Goal: Transaction & Acquisition: Purchase product/service

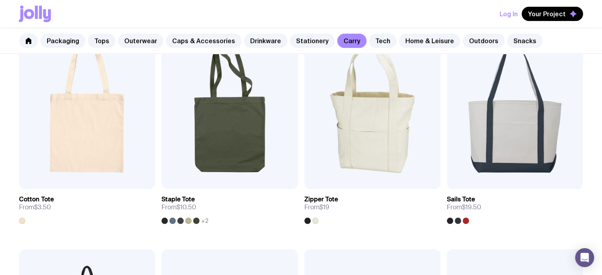
scroll to position [182, 0]
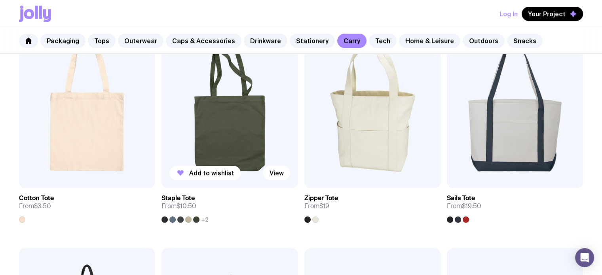
click at [212, 101] on img at bounding box center [230, 107] width 136 height 164
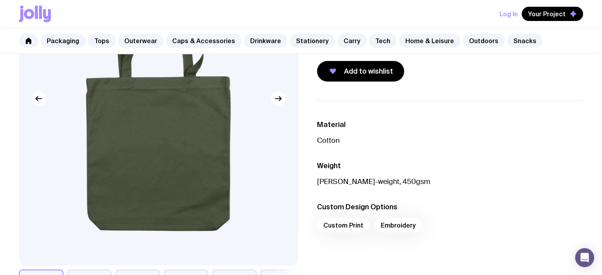
scroll to position [141, 0]
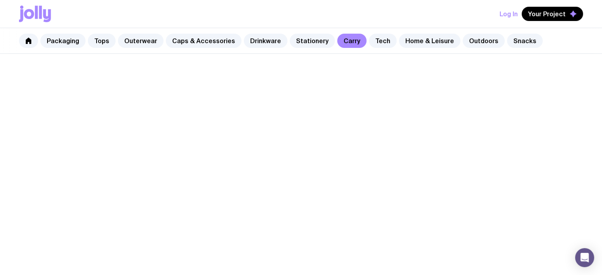
scroll to position [182, 0]
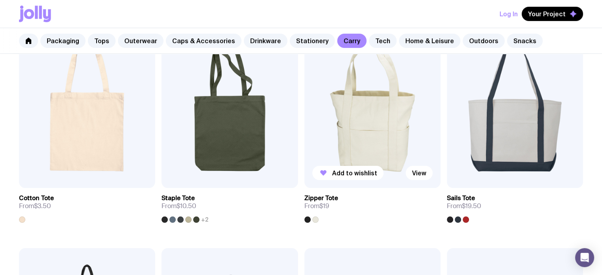
click at [380, 123] on img at bounding box center [372, 107] width 136 height 164
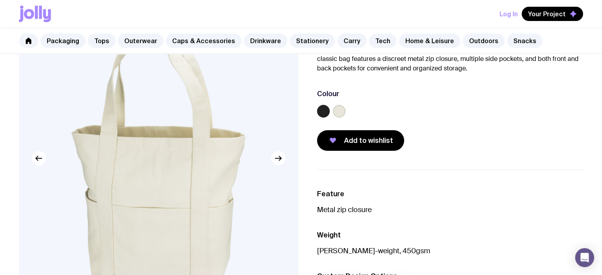
scroll to position [64, 0]
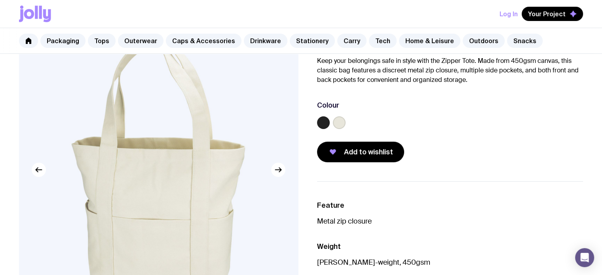
click at [325, 121] on label at bounding box center [323, 122] width 13 height 13
click at [0, 0] on input "radio" at bounding box center [0, 0] width 0 height 0
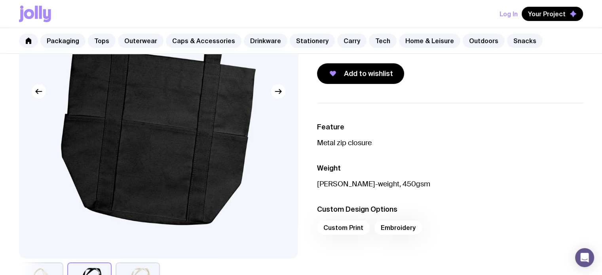
scroll to position [0, 0]
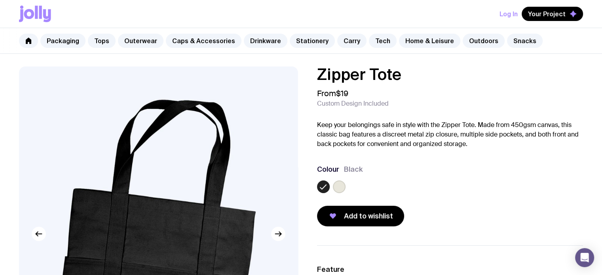
scroll to position [182, 0]
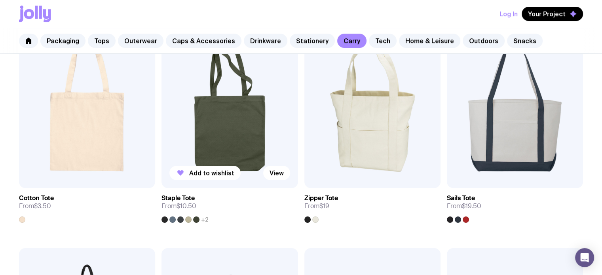
click at [221, 126] on img at bounding box center [230, 107] width 136 height 164
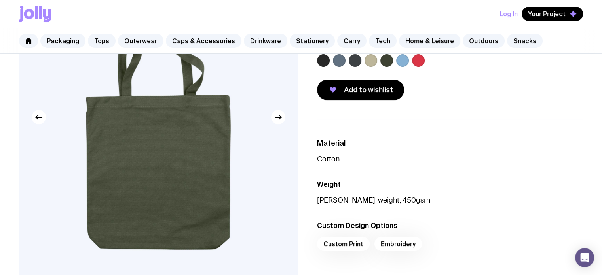
scroll to position [116, 0]
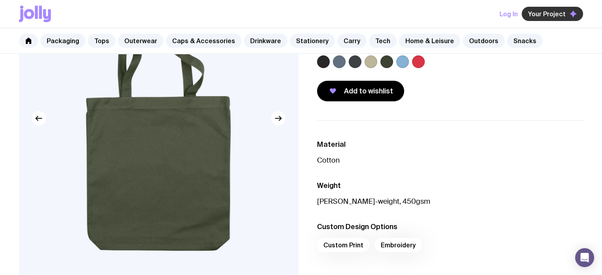
click at [561, 8] on button "Your Project" at bounding box center [552, 14] width 61 height 14
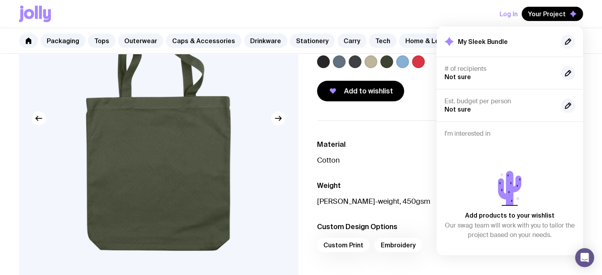
click at [510, 13] on button "Log In" at bounding box center [509, 14] width 18 height 14
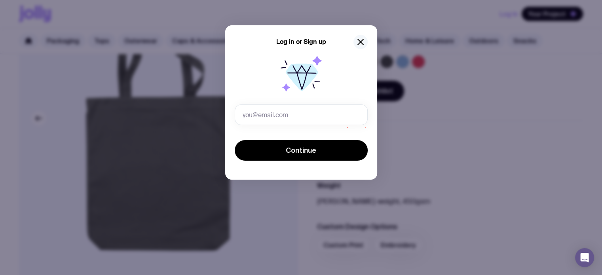
click at [357, 40] on icon "button" at bounding box center [361, 42] width 10 height 10
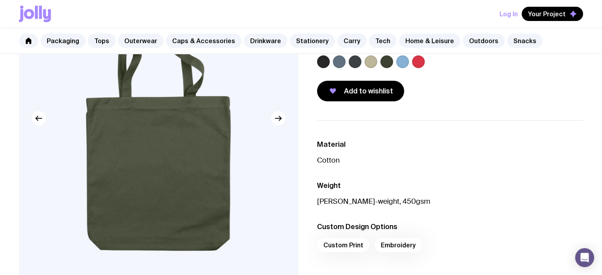
click at [508, 12] on button "Log In" at bounding box center [509, 14] width 18 height 14
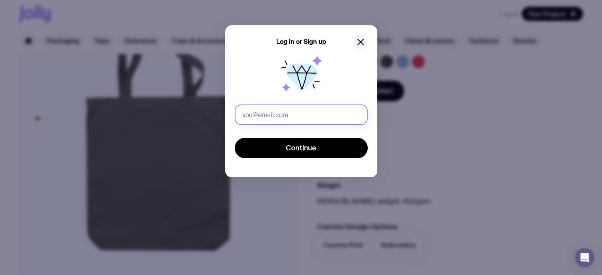
click at [276, 113] on input "text" at bounding box center [301, 115] width 133 height 21
type input "bani@blindsbybani.com.au"
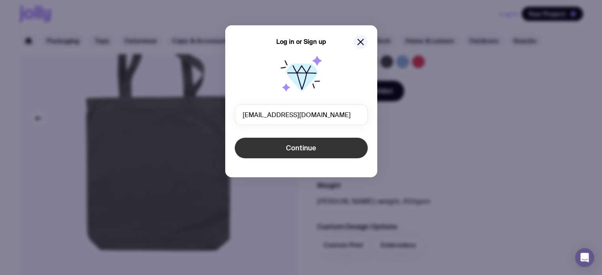
click at [315, 149] on span "Continue" at bounding box center [301, 148] width 30 height 10
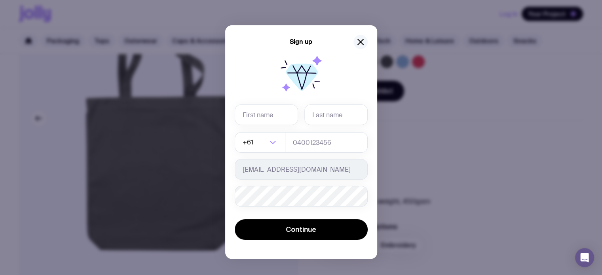
click at [358, 41] on icon "button" at bounding box center [361, 42] width 6 height 6
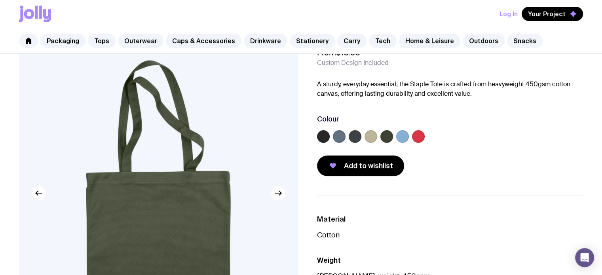
scroll to position [11, 0]
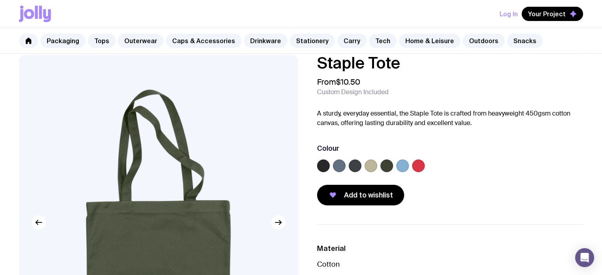
click at [40, 13] on icon at bounding box center [40, 12] width 3 height 13
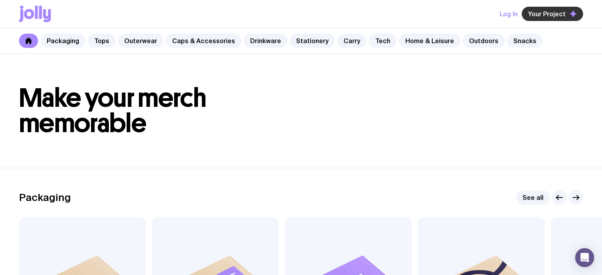
click at [553, 15] on span "Your Project" at bounding box center [547, 14] width 38 height 8
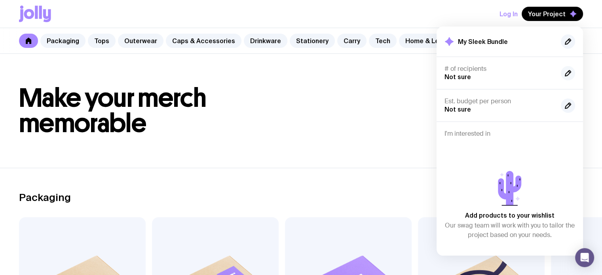
click at [568, 72] on icon "button" at bounding box center [568, 74] width 10 height 10
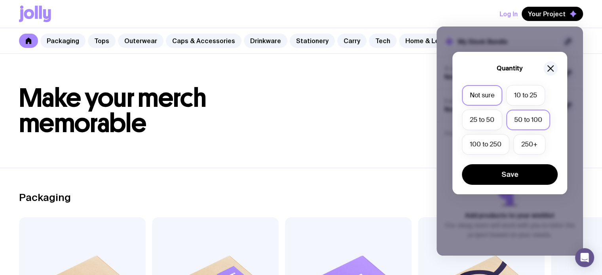
click at [528, 117] on label "50 to 100" at bounding box center [528, 120] width 44 height 21
click at [0, 0] on input "50 to 100" at bounding box center [0, 0] width 0 height 0
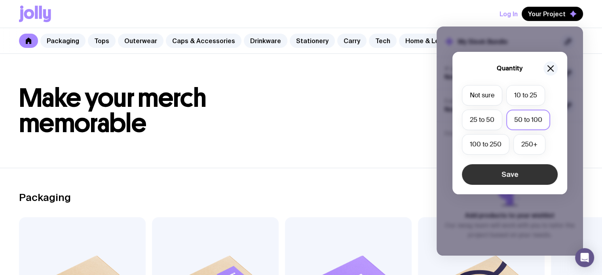
click at [518, 171] on button "Save" at bounding box center [510, 174] width 96 height 21
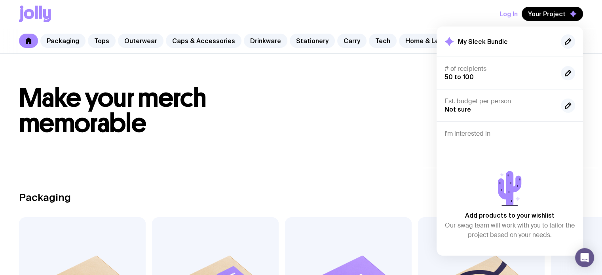
click at [565, 105] on icon "button" at bounding box center [568, 106] width 10 height 10
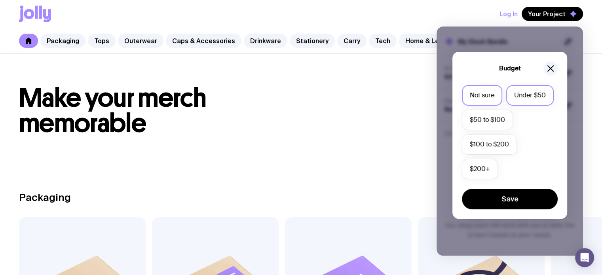
click at [521, 97] on label "Under $50" at bounding box center [530, 95] width 48 height 21
click at [0, 0] on input "Under $50" at bounding box center [0, 0] width 0 height 0
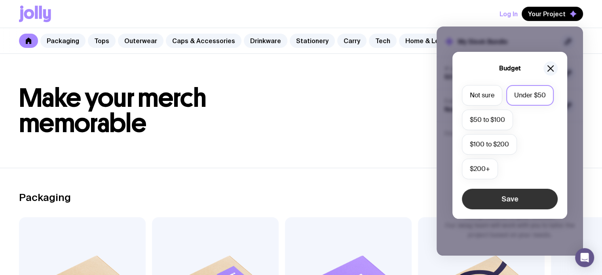
click at [514, 193] on button "Save" at bounding box center [510, 199] width 96 height 21
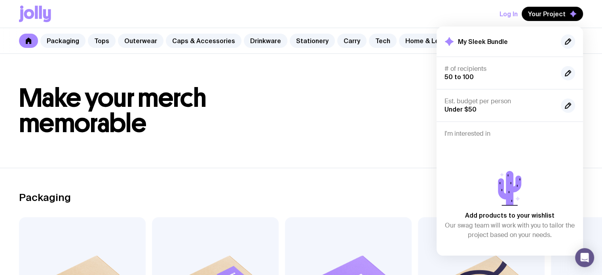
click at [483, 139] on div "Add products to your wishlist Our swag team will work with you to tailor the pr…" at bounding box center [510, 193] width 131 height 110
click at [426, 12] on div "Log In Your Project My Sleek Bundle # of recipients 50 to 100 Est. budget per p…" at bounding box center [301, 14] width 564 height 28
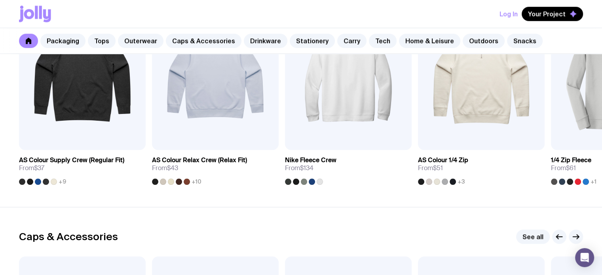
scroll to position [738, 0]
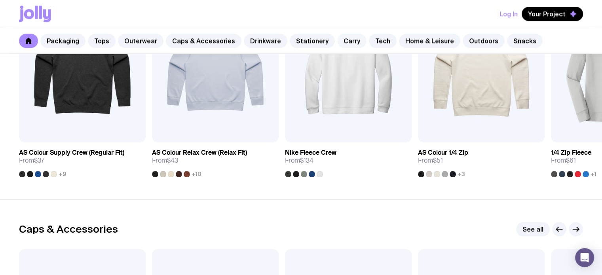
click at [337, 44] on link "Carry" at bounding box center [351, 41] width 29 height 14
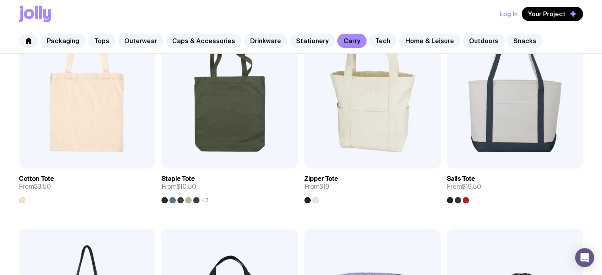
scroll to position [199, 0]
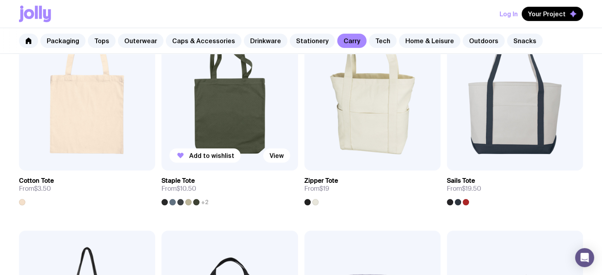
click at [247, 92] on img at bounding box center [230, 89] width 136 height 164
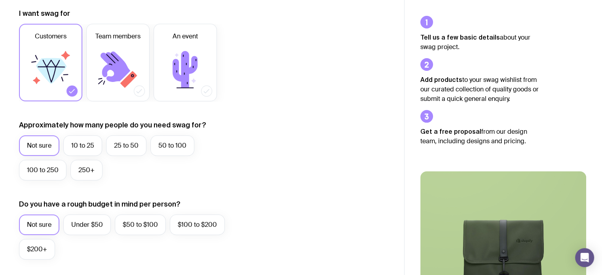
scroll to position [124, 0]
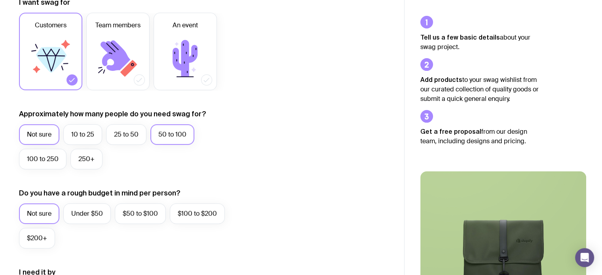
click at [174, 131] on label "50 to 100" at bounding box center [172, 134] width 44 height 21
click at [0, 0] on input "50 to 100" at bounding box center [0, 0] width 0 height 0
click at [89, 213] on label "Under $50" at bounding box center [87, 214] width 48 height 21
click at [0, 0] on input "Under $50" at bounding box center [0, 0] width 0 height 0
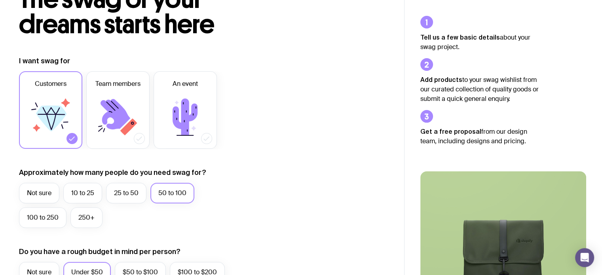
scroll to position [0, 0]
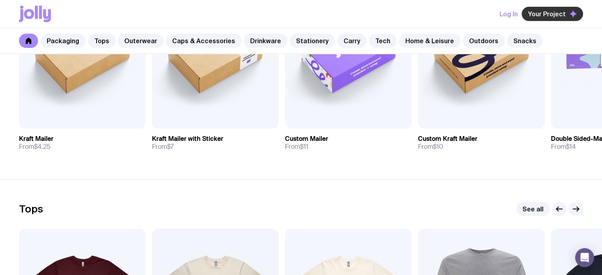
click at [547, 15] on span "Your Project" at bounding box center [547, 14] width 38 height 8
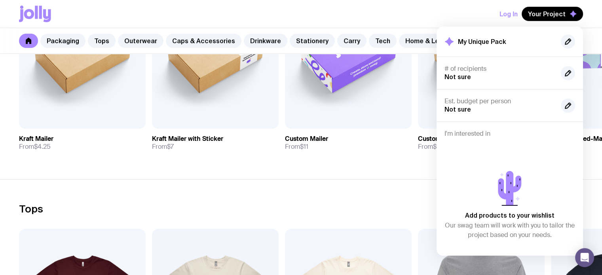
click at [443, 9] on div "Log In Your Project My Unique Pack # of recipients Not sure Est. budget per per…" at bounding box center [301, 14] width 564 height 28
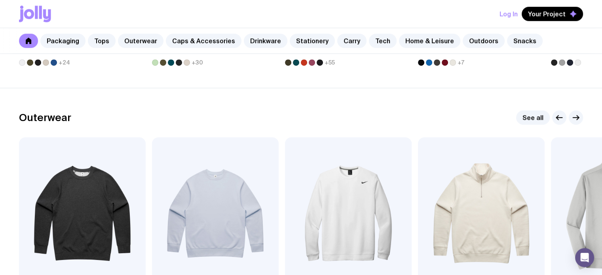
scroll to position [624, 0]
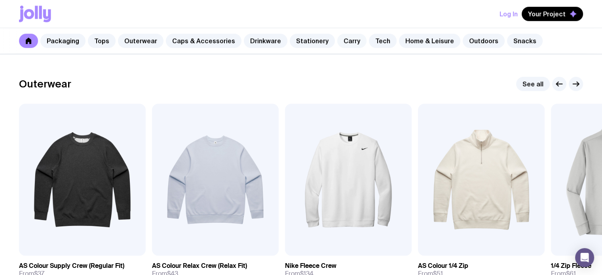
click at [339, 44] on link "Carry" at bounding box center [351, 41] width 29 height 14
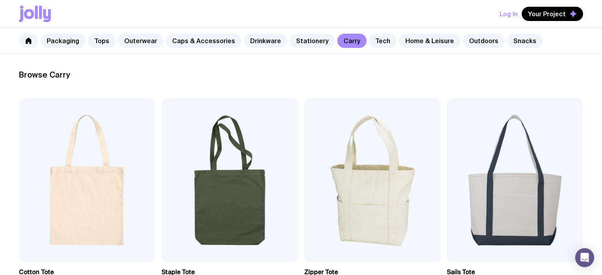
scroll to position [112, 0]
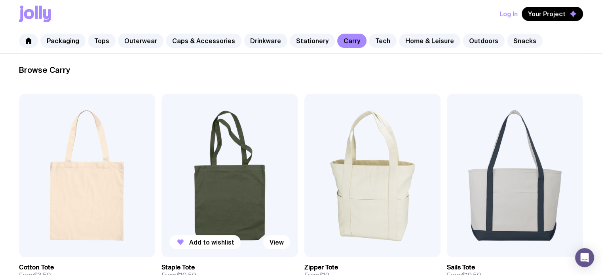
click at [245, 169] on img at bounding box center [230, 176] width 136 height 164
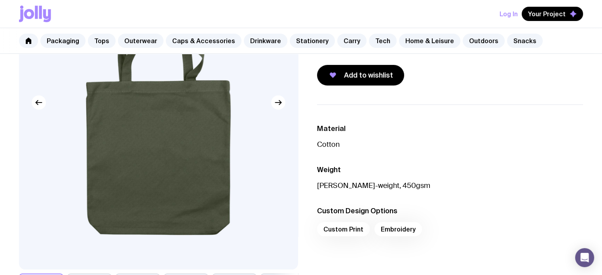
scroll to position [96, 0]
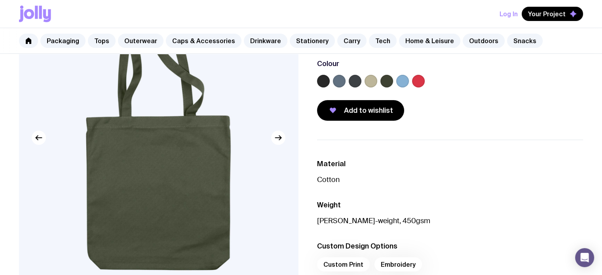
click at [339, 75] on label at bounding box center [339, 81] width 13 height 13
click at [0, 0] on input "radio" at bounding box center [0, 0] width 0 height 0
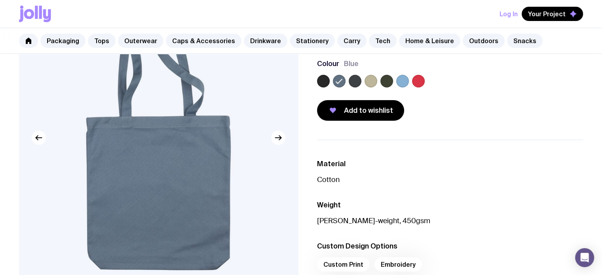
click at [404, 78] on label at bounding box center [402, 81] width 13 height 13
click at [0, 0] on input "radio" at bounding box center [0, 0] width 0 height 0
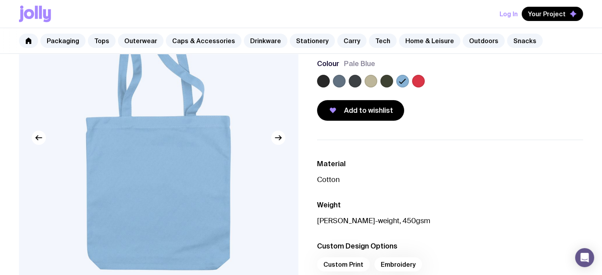
click at [341, 79] on label at bounding box center [339, 81] width 13 height 13
click at [0, 0] on input "radio" at bounding box center [0, 0] width 0 height 0
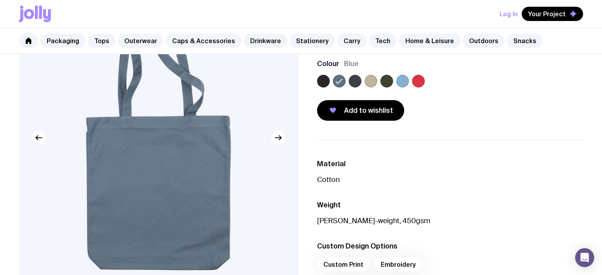
click at [353, 79] on label at bounding box center [355, 81] width 13 height 13
click at [0, 0] on input "radio" at bounding box center [0, 0] width 0 height 0
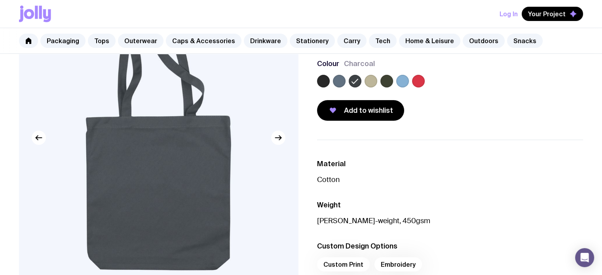
click at [335, 80] on label at bounding box center [339, 81] width 13 height 13
click at [0, 0] on input "radio" at bounding box center [0, 0] width 0 height 0
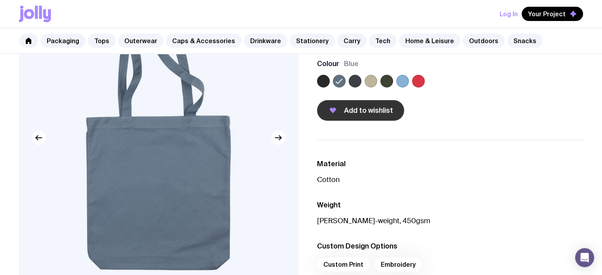
click at [343, 111] on button "Add to wishlist" at bounding box center [360, 110] width 87 height 21
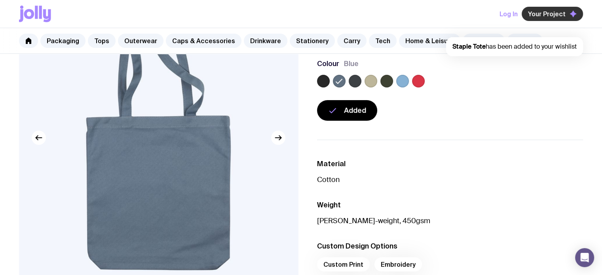
click at [541, 9] on button "Your Project" at bounding box center [552, 14] width 61 height 14
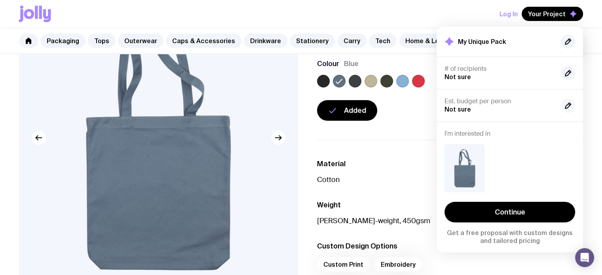
click at [566, 102] on icon "button" at bounding box center [568, 106] width 10 height 10
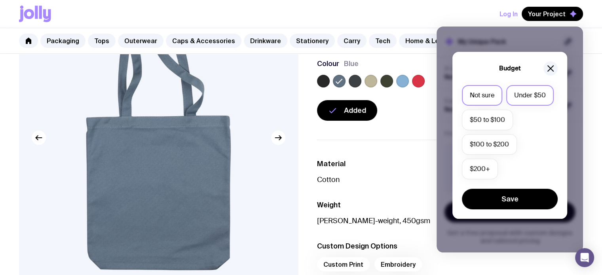
click at [535, 95] on label "Under $50" at bounding box center [530, 95] width 48 height 21
click at [0, 0] on input "Under $50" at bounding box center [0, 0] width 0 height 0
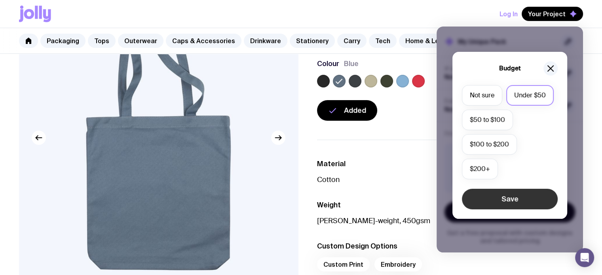
click at [514, 190] on button "Save" at bounding box center [510, 199] width 96 height 21
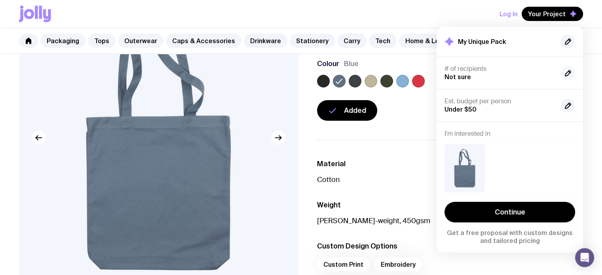
click at [569, 73] on icon "button" at bounding box center [568, 73] width 6 height 6
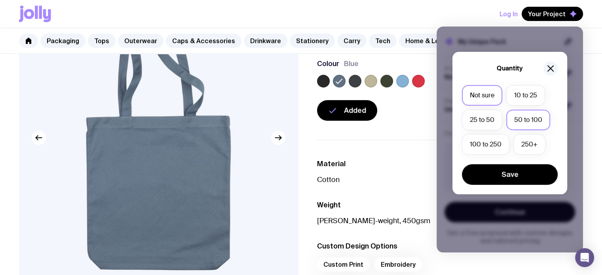
click at [523, 115] on label "50 to 100" at bounding box center [528, 120] width 44 height 21
click at [0, 0] on input "50 to 100" at bounding box center [0, 0] width 0 height 0
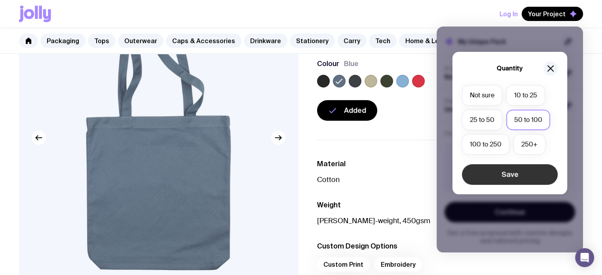
click at [512, 170] on button "Save" at bounding box center [510, 174] width 96 height 21
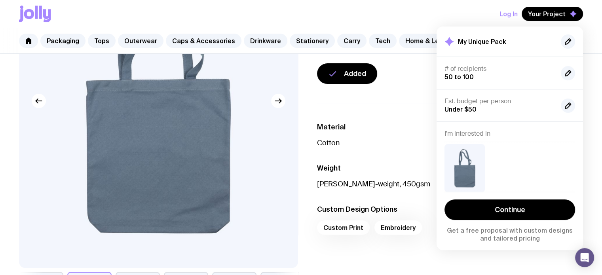
scroll to position [150, 0]
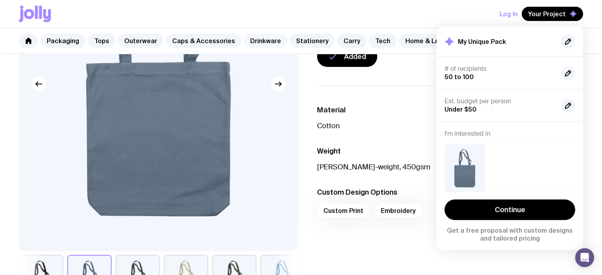
click at [261, 39] on link "Drinkware" at bounding box center [266, 41] width 44 height 14
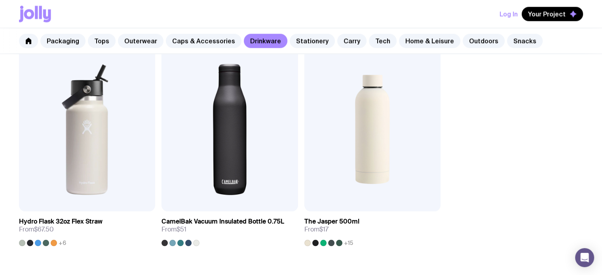
scroll to position [1285, 0]
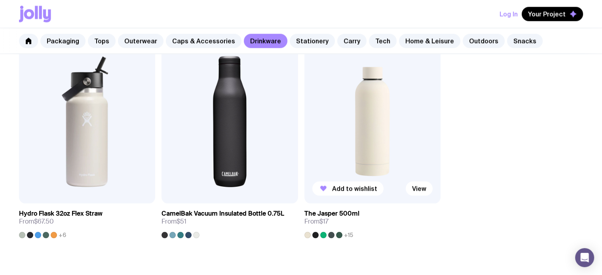
click at [377, 110] on img at bounding box center [372, 122] width 136 height 164
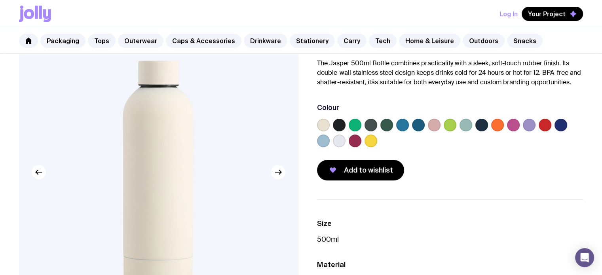
scroll to position [57, 0]
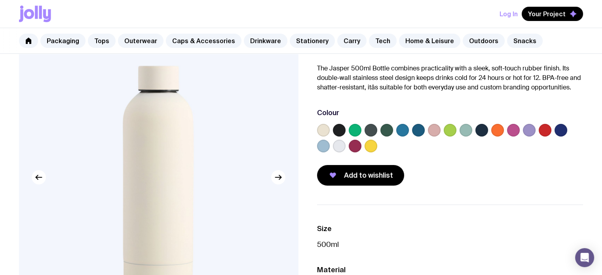
click at [404, 131] on label at bounding box center [402, 130] width 13 height 13
click at [0, 0] on input "radio" at bounding box center [0, 0] width 0 height 0
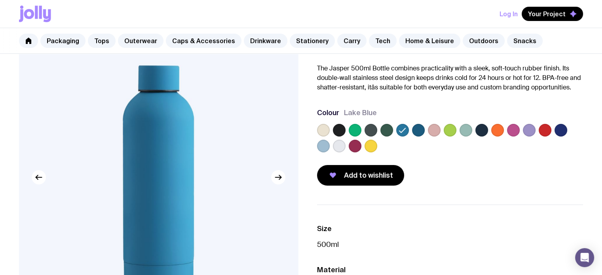
click at [419, 131] on label at bounding box center [418, 130] width 13 height 13
click at [0, 0] on input "radio" at bounding box center [0, 0] width 0 height 0
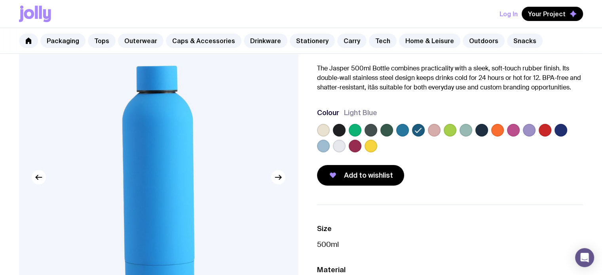
click at [321, 146] on label at bounding box center [323, 146] width 13 height 13
click at [0, 0] on input "radio" at bounding box center [0, 0] width 0 height 0
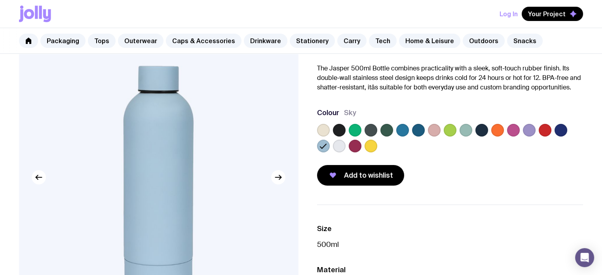
click at [527, 130] on label at bounding box center [529, 130] width 13 height 13
click at [0, 0] on input "radio" at bounding box center [0, 0] width 0 height 0
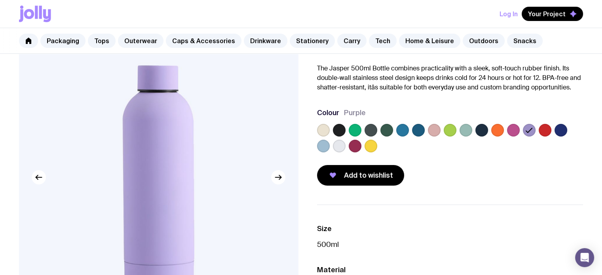
click at [420, 129] on label at bounding box center [418, 130] width 13 height 13
click at [0, 0] on input "radio" at bounding box center [0, 0] width 0 height 0
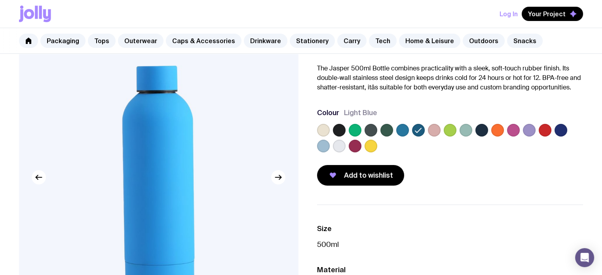
click at [371, 130] on label at bounding box center [371, 130] width 13 height 13
click at [0, 0] on input "radio" at bounding box center [0, 0] width 0 height 0
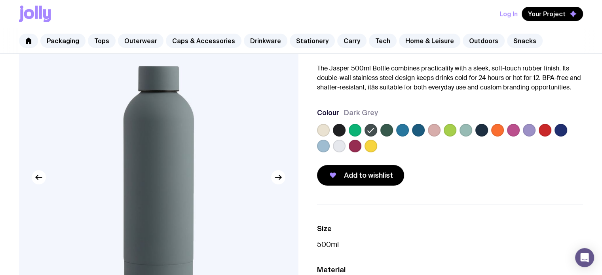
click at [401, 131] on label at bounding box center [402, 130] width 13 height 13
click at [0, 0] on input "radio" at bounding box center [0, 0] width 0 height 0
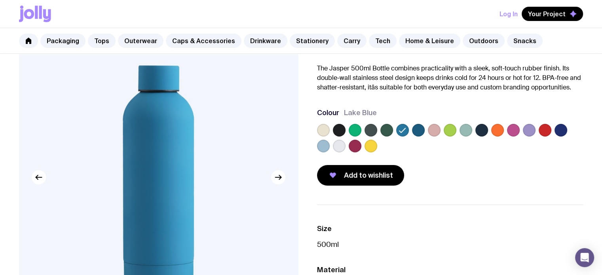
click at [415, 131] on label at bounding box center [418, 130] width 13 height 13
click at [0, 0] on input "radio" at bounding box center [0, 0] width 0 height 0
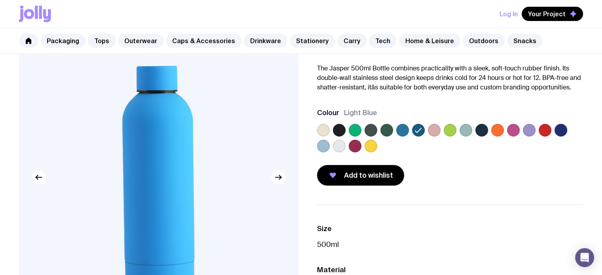
click at [325, 144] on label at bounding box center [323, 146] width 13 height 13
click at [0, 0] on input "radio" at bounding box center [0, 0] width 0 height 0
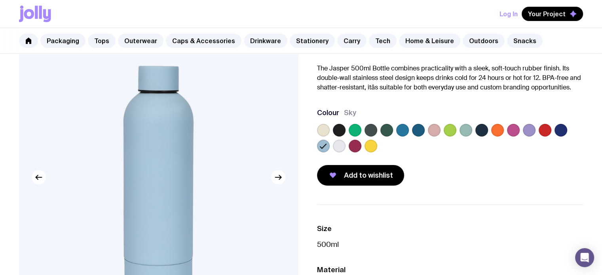
click at [402, 128] on label at bounding box center [402, 130] width 13 height 13
click at [0, 0] on input "radio" at bounding box center [0, 0] width 0 height 0
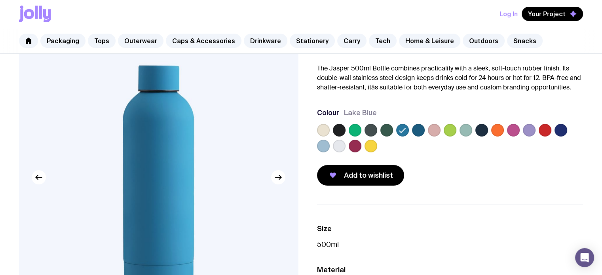
click at [417, 128] on label at bounding box center [418, 130] width 13 height 13
click at [0, 0] on input "radio" at bounding box center [0, 0] width 0 height 0
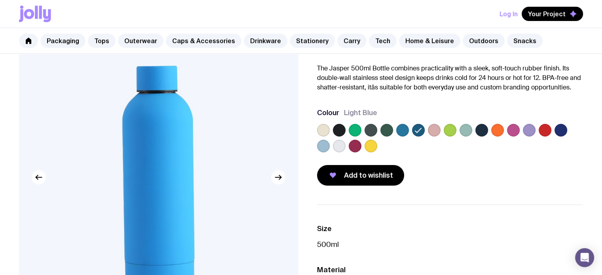
click at [467, 128] on label at bounding box center [466, 130] width 13 height 13
click at [0, 0] on input "radio" at bounding box center [0, 0] width 0 height 0
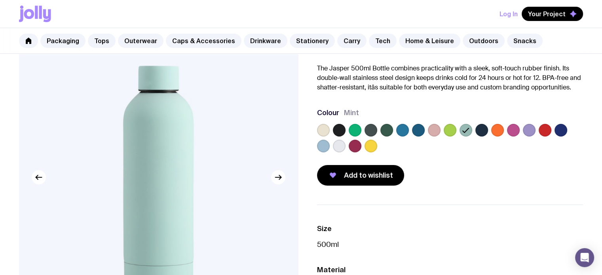
click at [322, 147] on label at bounding box center [323, 146] width 13 height 13
click at [0, 0] on input "radio" at bounding box center [0, 0] width 0 height 0
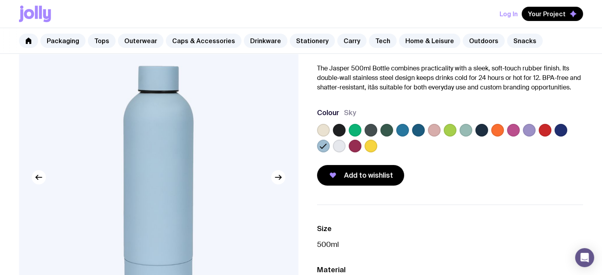
click at [405, 130] on label at bounding box center [402, 130] width 13 height 13
click at [0, 0] on input "radio" at bounding box center [0, 0] width 0 height 0
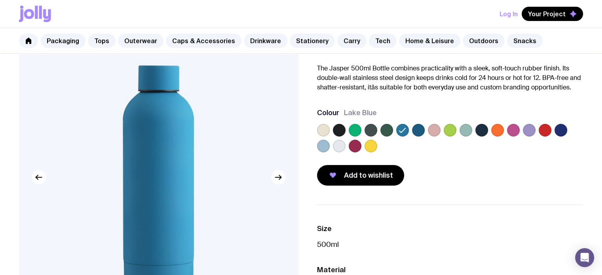
click at [424, 130] on div at bounding box center [450, 140] width 266 height 32
click at [419, 128] on label at bounding box center [418, 130] width 13 height 13
click at [0, 0] on input "radio" at bounding box center [0, 0] width 0 height 0
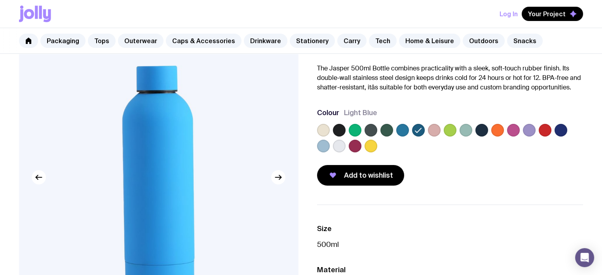
click at [320, 143] on label at bounding box center [323, 146] width 13 height 13
click at [0, 0] on input "radio" at bounding box center [0, 0] width 0 height 0
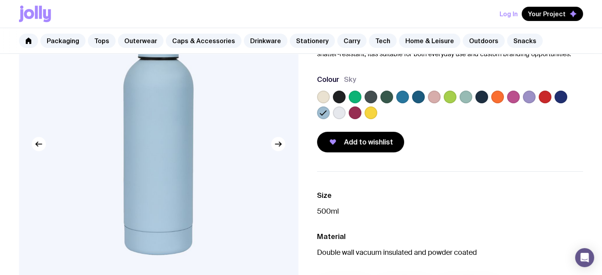
scroll to position [117, 0]
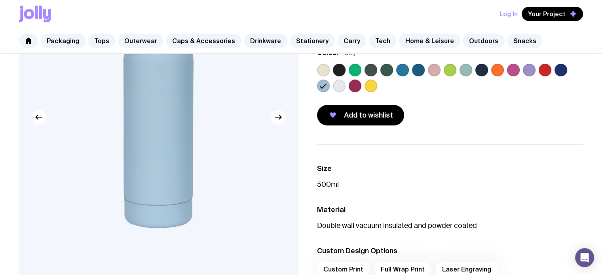
click at [497, 72] on label at bounding box center [497, 70] width 13 height 13
click at [0, 0] on input "radio" at bounding box center [0, 0] width 0 height 0
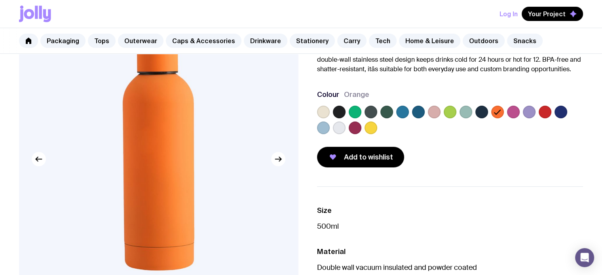
scroll to position [70, 0]
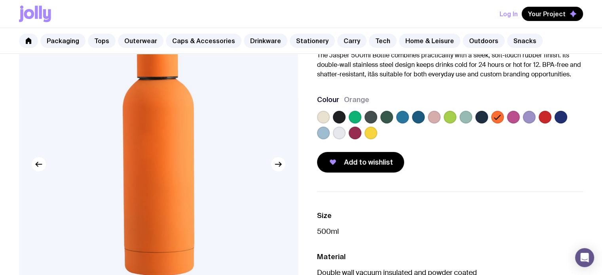
click at [509, 116] on label at bounding box center [513, 117] width 13 height 13
click at [0, 0] on input "radio" at bounding box center [0, 0] width 0 height 0
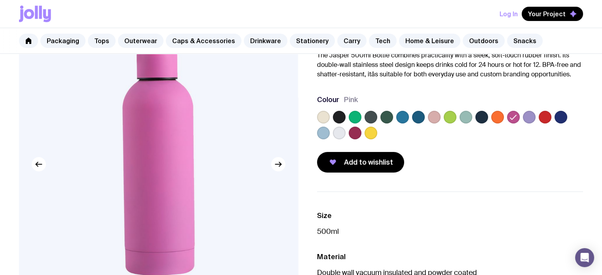
click at [500, 116] on label at bounding box center [497, 117] width 13 height 13
click at [0, 0] on input "radio" at bounding box center [0, 0] width 0 height 0
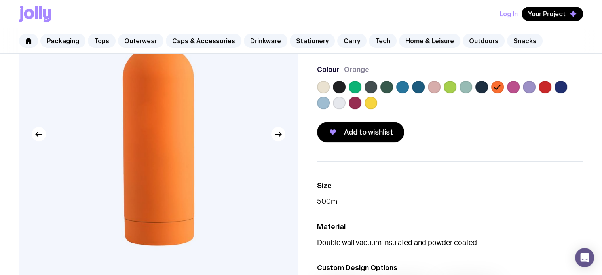
scroll to position [101, 0]
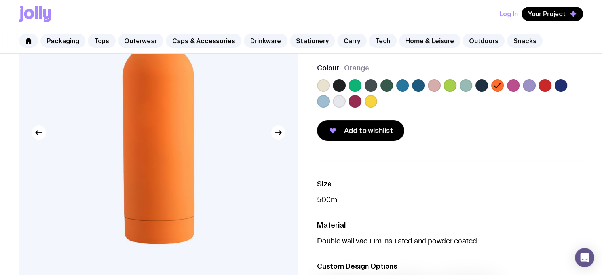
click at [542, 86] on label at bounding box center [545, 85] width 13 height 13
click at [0, 0] on input "radio" at bounding box center [0, 0] width 0 height 0
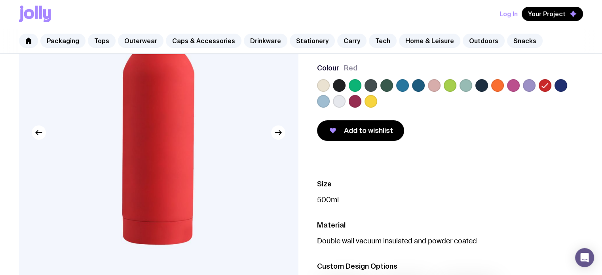
click at [352, 101] on label at bounding box center [355, 101] width 13 height 13
click at [0, 0] on input "radio" at bounding box center [0, 0] width 0 height 0
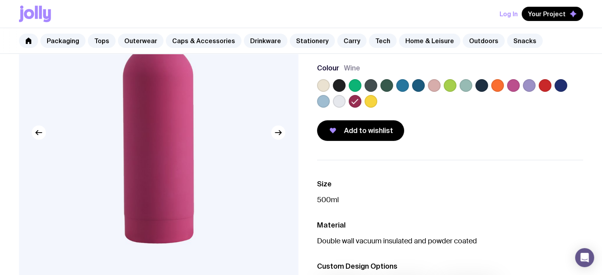
click at [497, 84] on label at bounding box center [497, 85] width 13 height 13
click at [0, 0] on input "radio" at bounding box center [0, 0] width 0 height 0
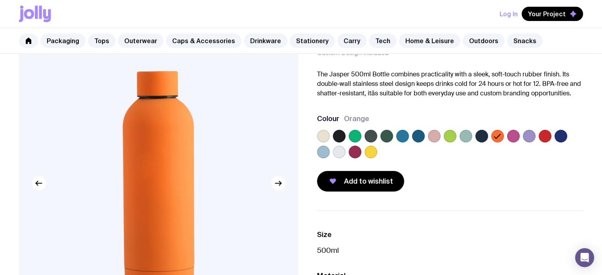
scroll to position [46, 0]
